Goal: Task Accomplishment & Management: Complete application form

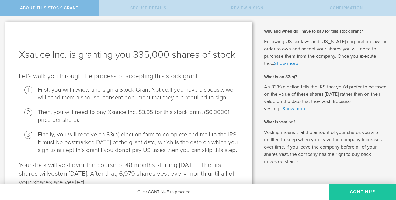
click at [345, 189] on button "CONTINUE" at bounding box center [362, 192] width 67 height 16
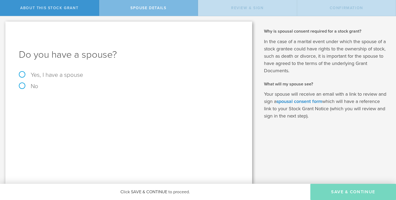
click at [21, 87] on label "No" at bounding box center [129, 86] width 220 height 6
click at [4, 25] on input "No" at bounding box center [2, 20] width 4 height 9
radio input "true"
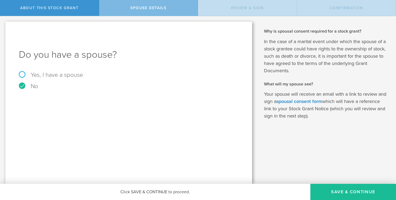
click at [85, 102] on div "Do you have a spouse? Yes, I have a spouse No" at bounding box center [128, 103] width 247 height 162
click at [22, 74] on label "Yes, I have a spouse" at bounding box center [129, 75] width 220 height 6
click at [4, 25] on input "Yes, I have a spouse" at bounding box center [2, 20] width 4 height 9
radio input "true"
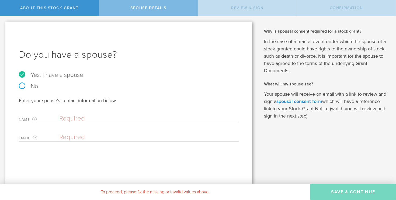
click at [24, 87] on label "No" at bounding box center [129, 86] width 220 height 6
click at [4, 25] on input "No" at bounding box center [2, 20] width 4 height 9
radio input "true"
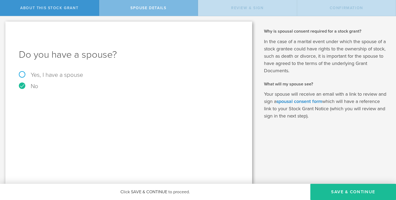
click at [57, 72] on label "Yes, I have a spouse" at bounding box center [129, 75] width 220 height 6
click at [4, 25] on input "Yes, I have a spouse" at bounding box center [2, 20] width 4 height 9
radio input "true"
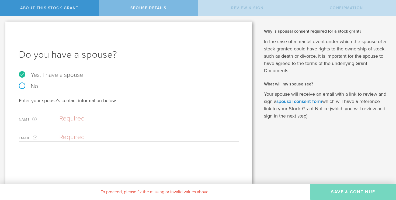
click at [146, 168] on div "Do you have a spouse? Yes, I have a spouse No Enter your spouse's contact infor…" at bounding box center [128, 103] width 247 height 162
